Goal: Task Accomplishment & Management: Use online tool/utility

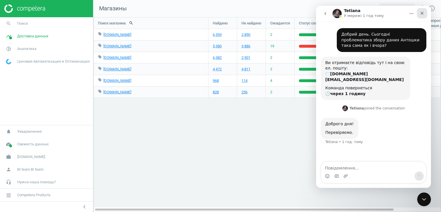
click at [421, 13] on icon "Закрити" at bounding box center [422, 13] width 5 height 5
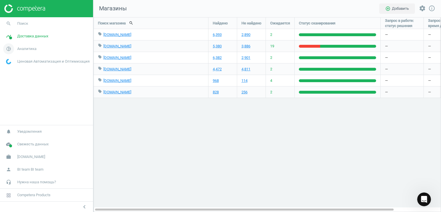
click at [30, 49] on span "Аналитика" at bounding box center [26, 48] width 19 height 5
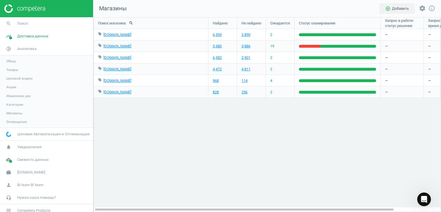
click at [15, 71] on span "Товары" at bounding box center [12, 69] width 12 height 5
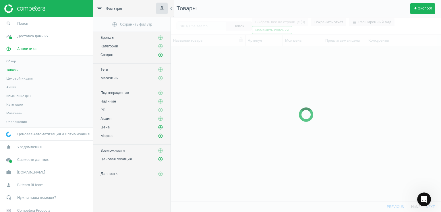
scroll to position [146, 266]
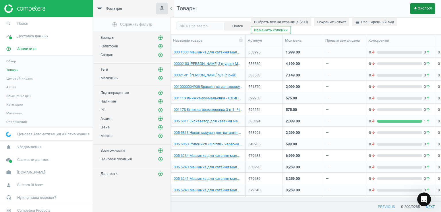
click at [427, 11] on button "get_app Экспорт" at bounding box center [422, 8] width 25 height 11
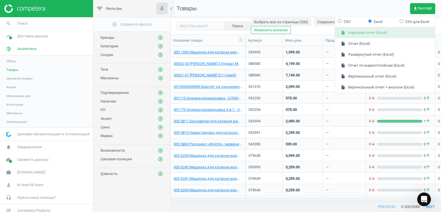
click at [365, 32] on button "insert_drive_file Короткий отчет (Excel)" at bounding box center [385, 32] width 100 height 11
